Goal: Use online tool/utility: Utilize a website feature to perform a specific function

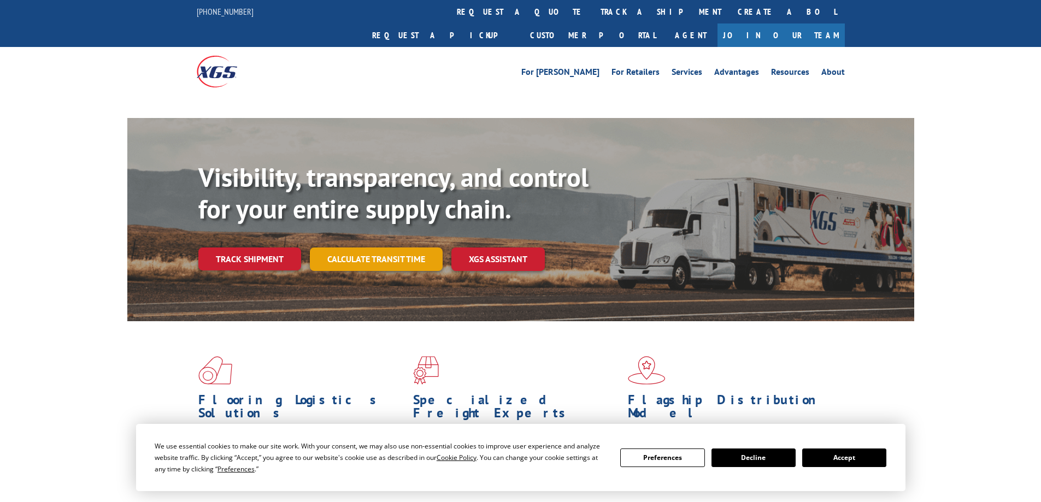
click at [410, 248] on link "Calculate transit time" at bounding box center [376, 259] width 133 height 23
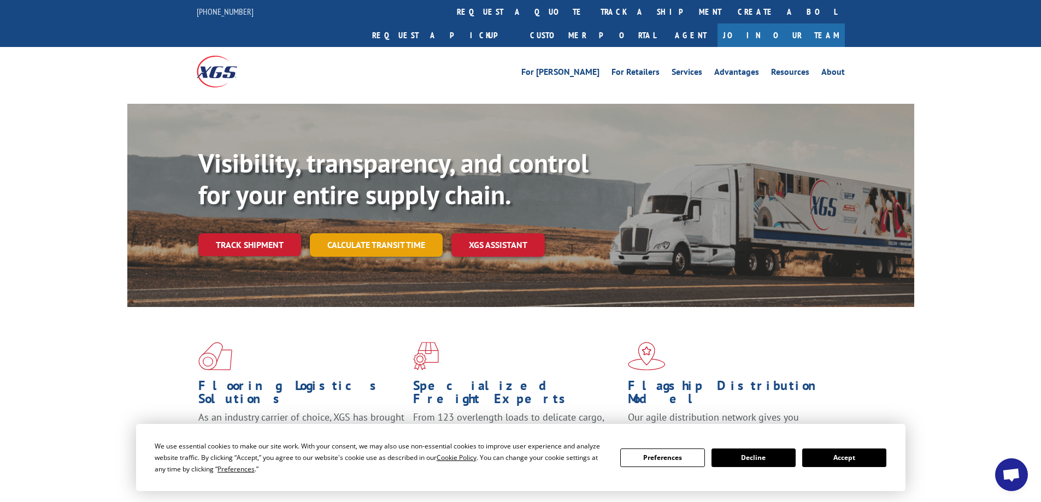
click at [360, 233] on link "Calculate transit time" at bounding box center [376, 244] width 133 height 23
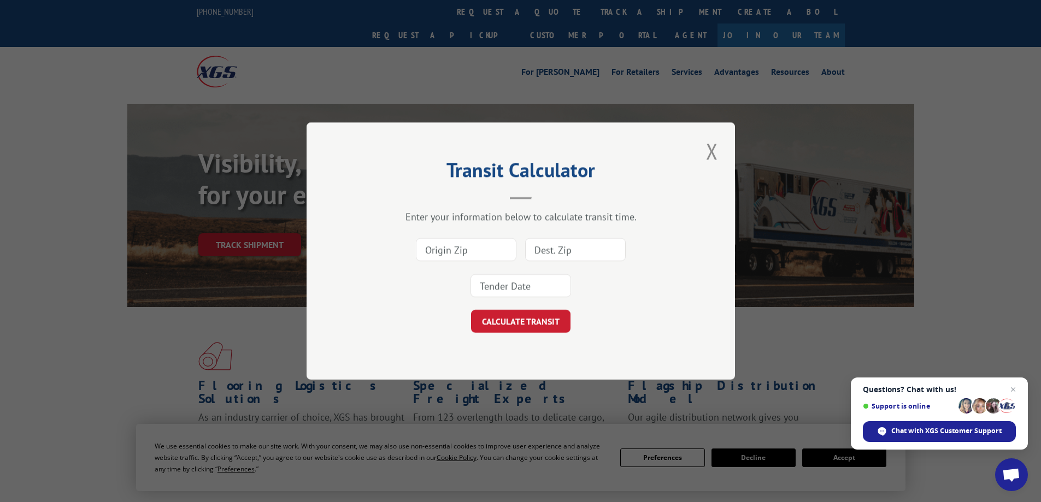
click at [580, 249] on input at bounding box center [575, 249] width 101 height 23
paste input "94544"
type input "94544"
click at [478, 243] on input at bounding box center [466, 249] width 101 height 23
paste input "08638"
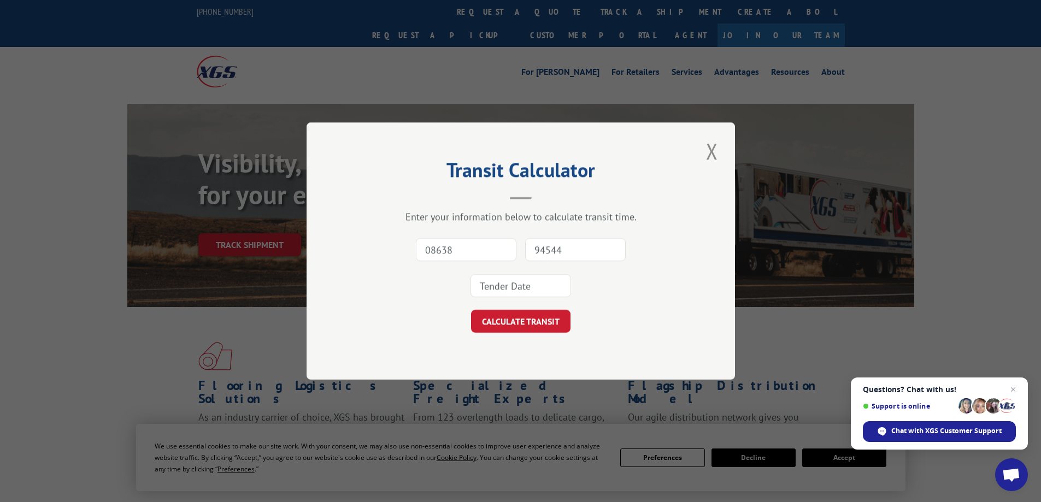
type input "08638"
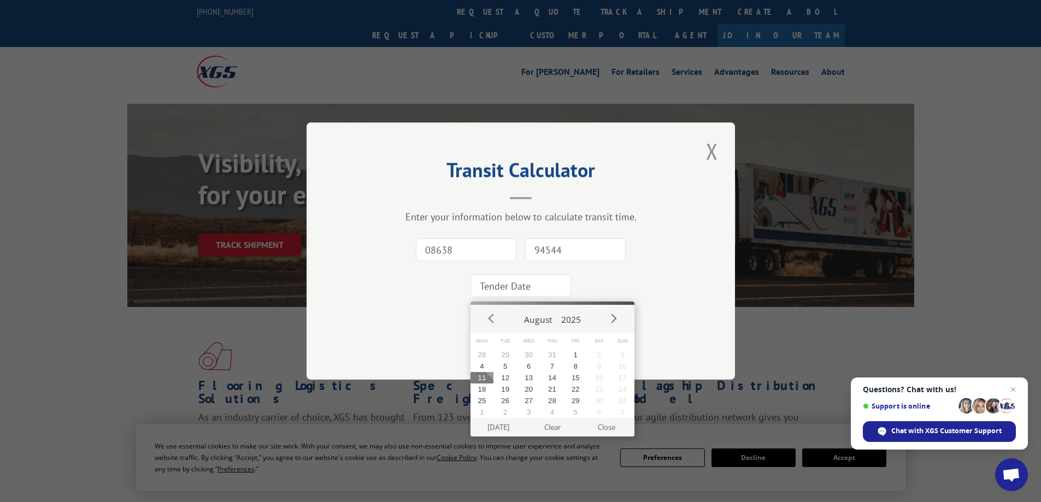
click at [545, 289] on input at bounding box center [521, 285] width 101 height 23
click at [504, 378] on button "12" at bounding box center [504, 377] width 23 height 11
type input "[DATE]"
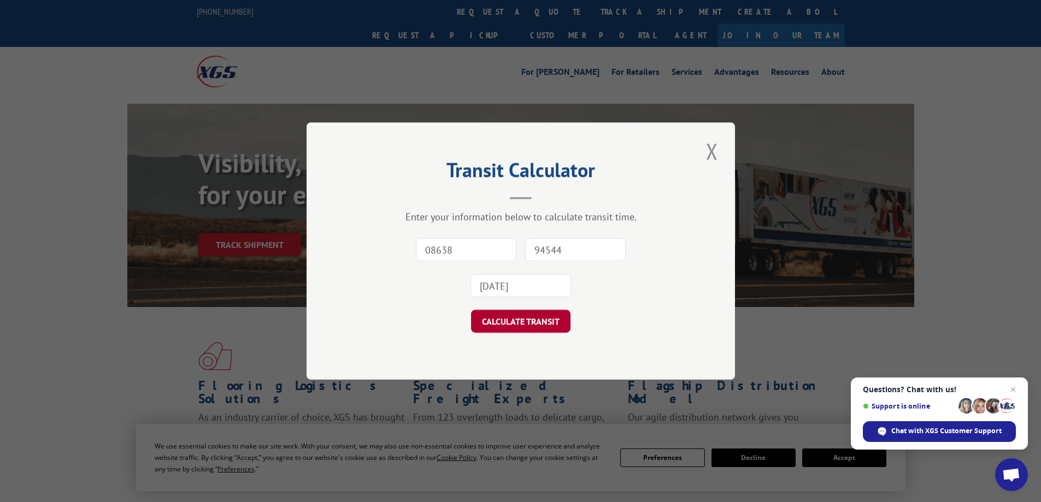
click at [536, 327] on button "CALCULATE TRANSIT" at bounding box center [520, 321] width 99 height 23
type input "94544"
click at [552, 324] on button "CALCULATE TRANSIT" at bounding box center [520, 321] width 99 height 23
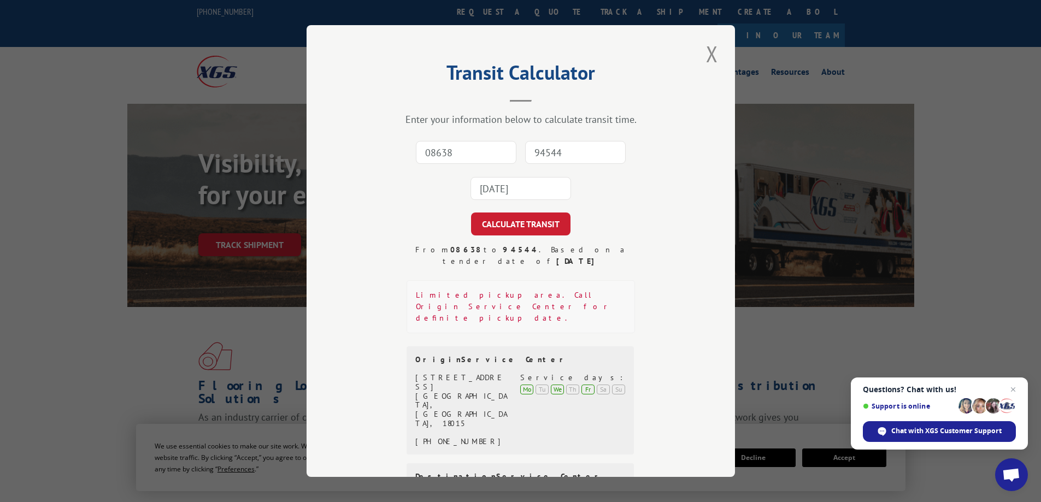
click at [503, 251] on strong "94544" at bounding box center [521, 250] width 36 height 10
copy strong "94544"
